Goal: Task Accomplishment & Management: Manage account settings

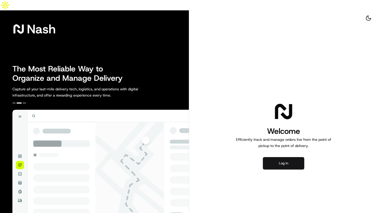
click at [298, 157] on button "Log in" at bounding box center [283, 163] width 41 height 12
